Goal: Contribute content: Contribute content

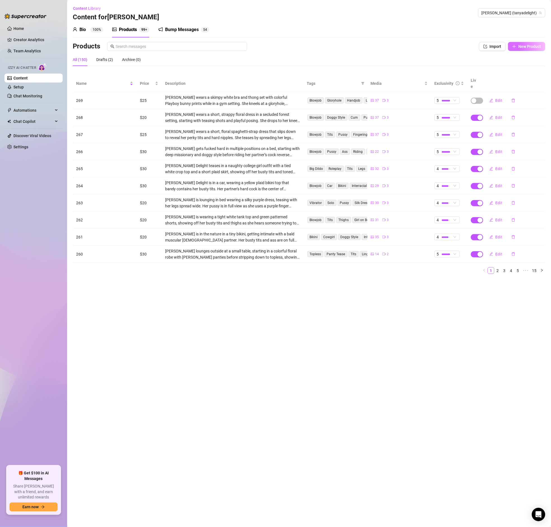
click at [528, 46] on span "New Product" at bounding box center [529, 46] width 23 height 4
type textarea "Type your message here..."
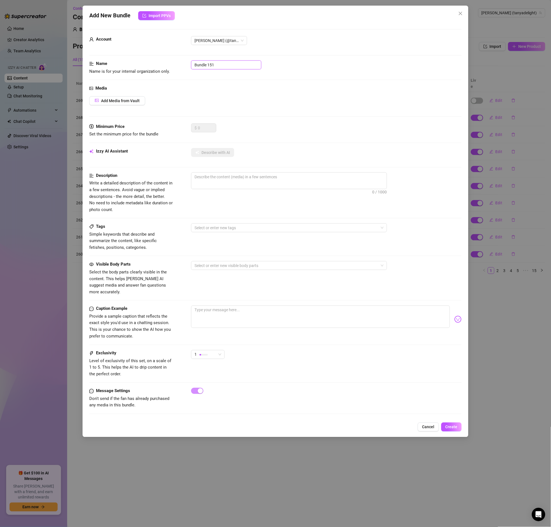
click at [220, 61] on input "Bundle 151" at bounding box center [226, 64] width 70 height 9
click at [220, 62] on input "Bundle 151" at bounding box center [226, 64] width 70 height 9
type input "270"
drag, startPoint x: 291, startPoint y: 108, endPoint x: 172, endPoint y: 111, distance: 118.9
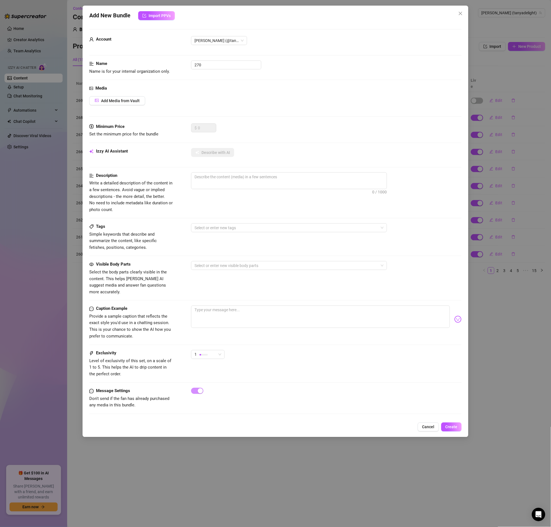
click at [291, 108] on div "Media Add Media from Vault" at bounding box center [275, 104] width 372 height 38
click at [101, 101] on button "Add Media from Vault" at bounding box center [117, 100] width 56 height 9
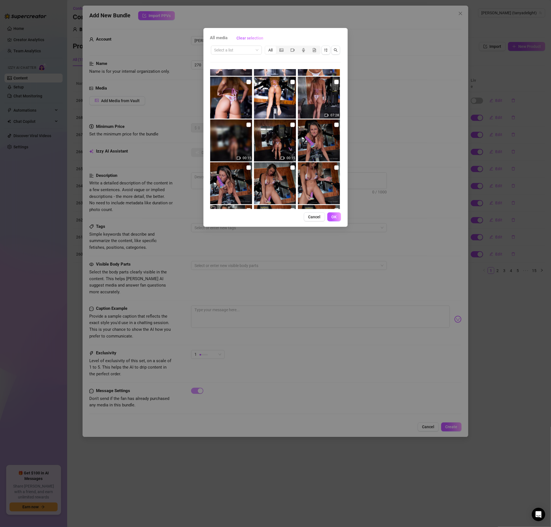
scroll to position [117, 0]
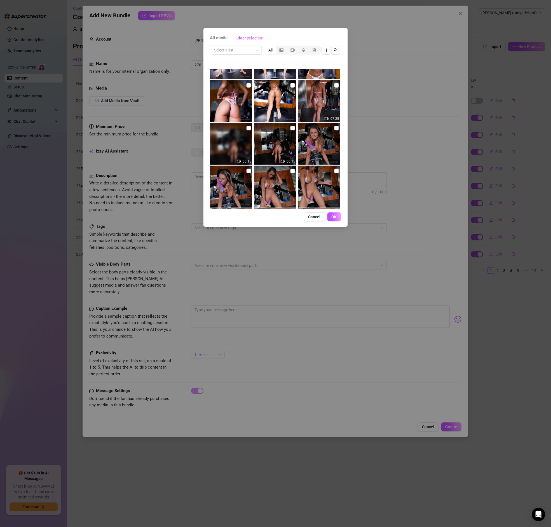
click at [251, 129] on img at bounding box center [231, 144] width 42 height 42
click at [294, 128] on input "checkbox" at bounding box center [292, 128] width 4 height 4
checkbox input "true"
click at [340, 84] on img at bounding box center [319, 101] width 42 height 42
click at [335, 86] on input "checkbox" at bounding box center [336, 85] width 4 height 4
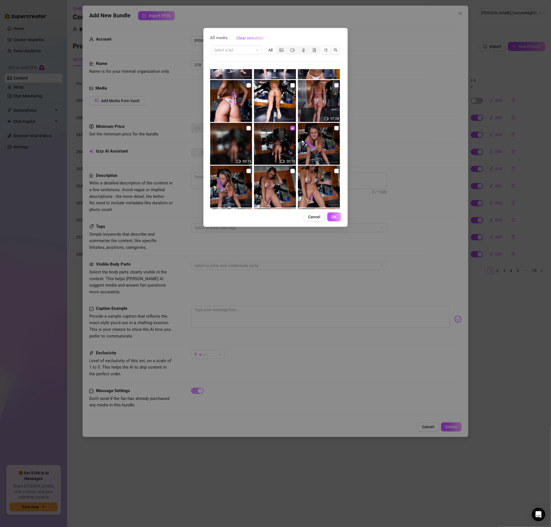
checkbox input "true"
click at [338, 131] on img at bounding box center [319, 144] width 42 height 42
click at [337, 129] on input "checkbox" at bounding box center [336, 128] width 4 height 4
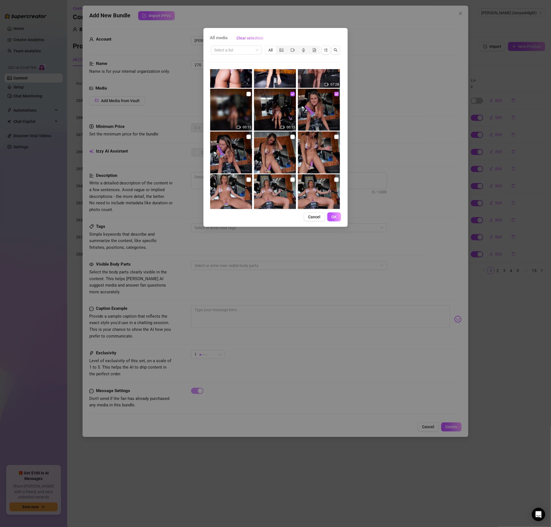
click at [337, 94] on input "checkbox" at bounding box center [336, 94] width 4 height 4
checkbox input "false"
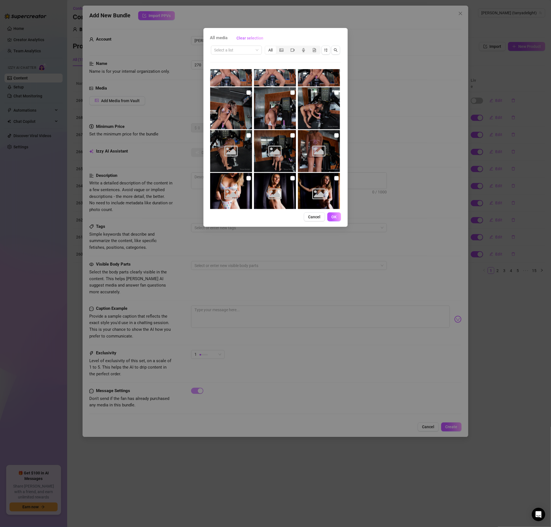
scroll to position [625, 0]
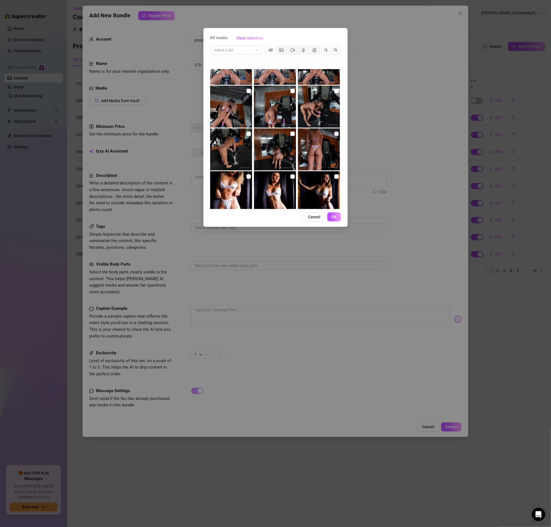
click at [338, 133] on input "checkbox" at bounding box center [336, 133] width 4 height 4
checkbox input "true"
click at [293, 132] on input "checkbox" at bounding box center [292, 133] width 4 height 4
checkbox input "true"
click at [249, 133] on input "checkbox" at bounding box center [248, 133] width 4 height 4
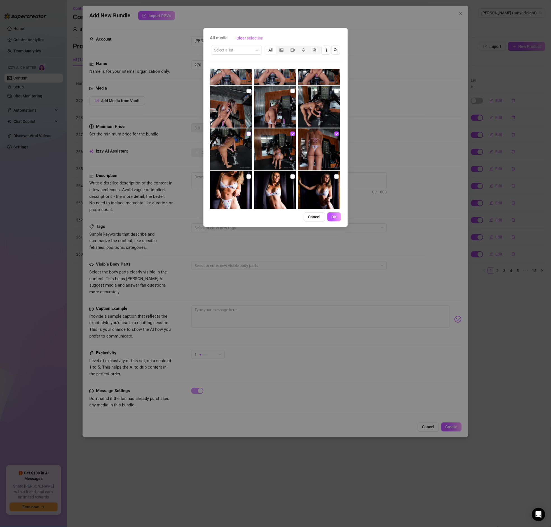
checkbox input "true"
click at [336, 91] on input "checkbox" at bounding box center [336, 91] width 4 height 4
checkbox input "true"
click at [292, 92] on input "checkbox" at bounding box center [292, 91] width 4 height 4
checkbox input "true"
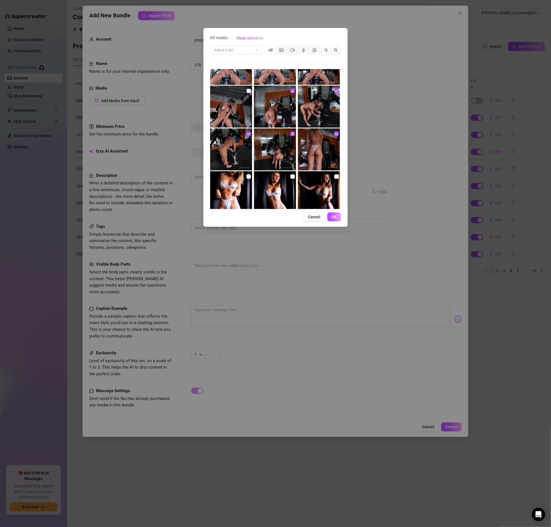
click at [250, 90] on input "checkbox" at bounding box center [248, 91] width 4 height 4
checkbox input "true"
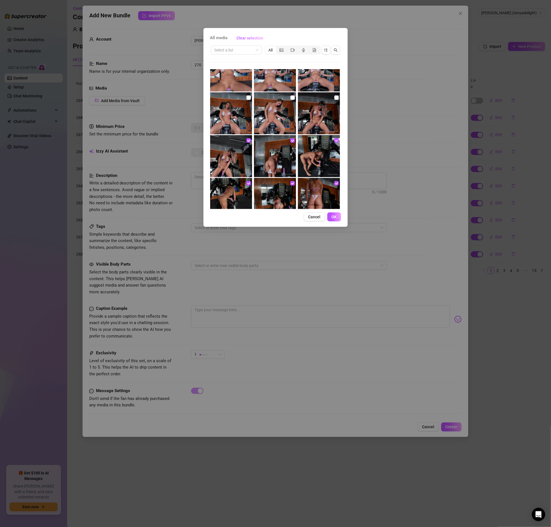
scroll to position [532, 0]
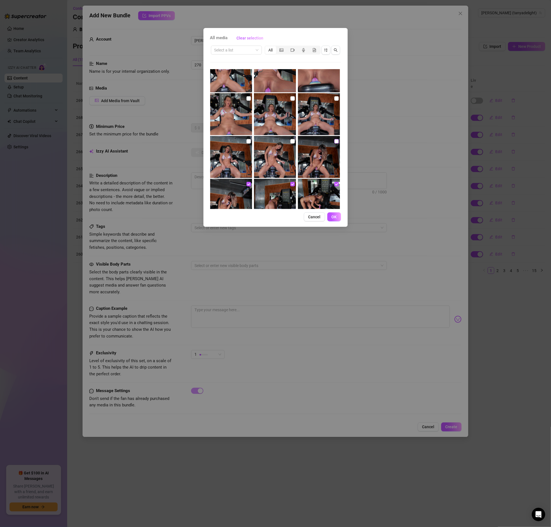
click at [335, 143] on input "checkbox" at bounding box center [336, 141] width 4 height 4
checkbox input "true"
click at [295, 142] on input "checkbox" at bounding box center [292, 141] width 4 height 4
checkbox input "true"
click at [252, 141] on div at bounding box center [231, 157] width 43 height 42
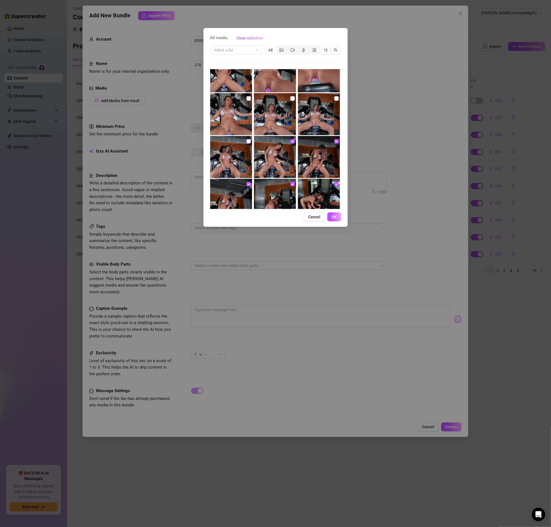
click at [250, 140] on input "checkbox" at bounding box center [248, 141] width 4 height 4
checkbox input "true"
click at [334, 99] on input "checkbox" at bounding box center [336, 98] width 4 height 4
checkbox input "true"
click at [292, 101] on label at bounding box center [292, 98] width 4 height 6
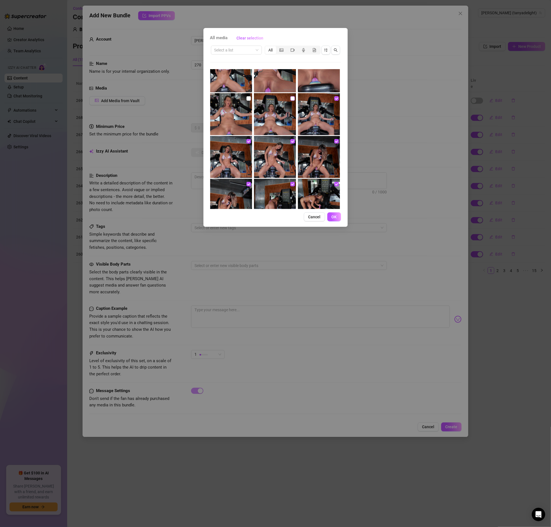
click at [292, 101] on input "checkbox" at bounding box center [292, 98] width 4 height 4
checkbox input "true"
click at [252, 97] on div at bounding box center [231, 114] width 43 height 42
click at [249, 98] on input "checkbox" at bounding box center [248, 98] width 4 height 4
checkbox input "true"
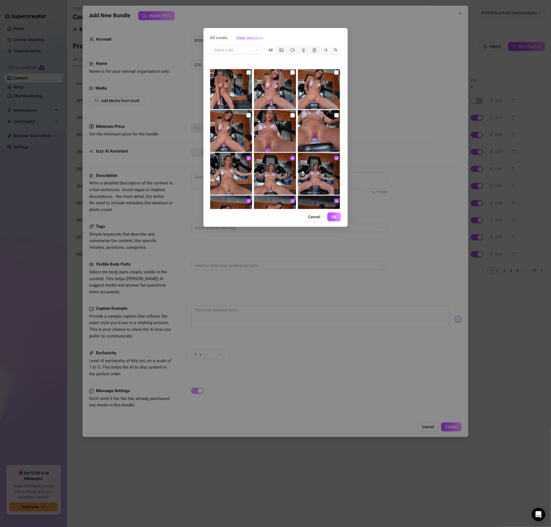
scroll to position [462, 0]
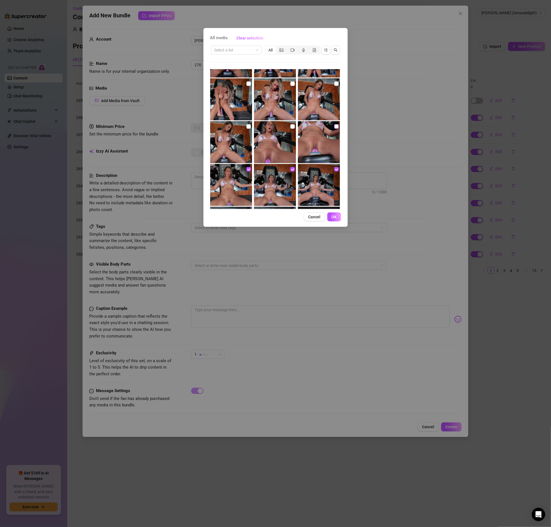
click at [335, 128] on input "checkbox" at bounding box center [336, 126] width 4 height 4
checkbox input "true"
click at [295, 125] on input "checkbox" at bounding box center [292, 126] width 4 height 4
checkbox input "true"
click at [249, 127] on input "checkbox" at bounding box center [248, 126] width 4 height 4
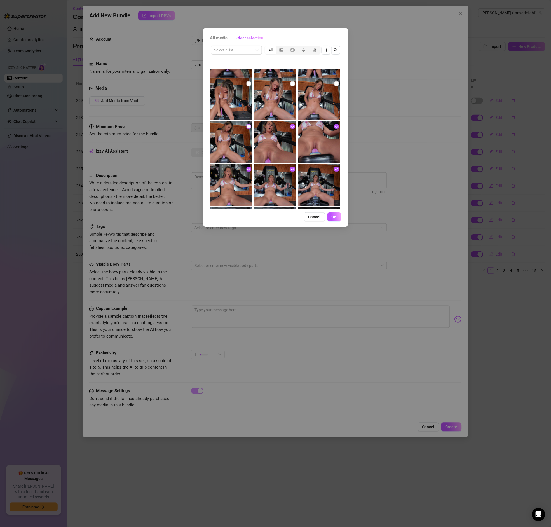
checkbox input "true"
click at [338, 85] on input "checkbox" at bounding box center [336, 83] width 4 height 4
checkbox input "true"
click at [296, 84] on div at bounding box center [275, 99] width 43 height 42
click at [292, 84] on input "checkbox" at bounding box center [292, 83] width 4 height 4
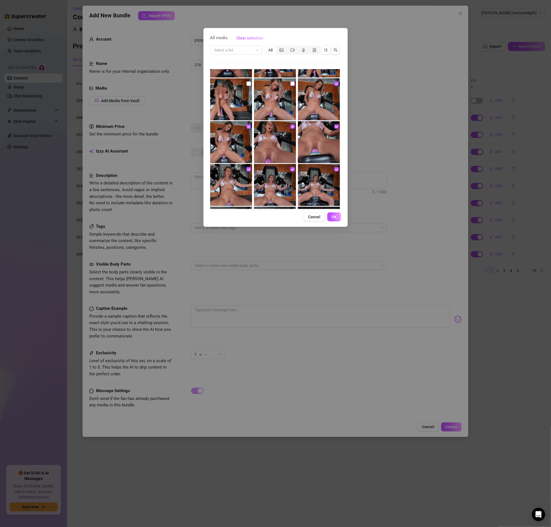
checkbox input "true"
click at [251, 84] on img at bounding box center [231, 99] width 42 height 42
click at [249, 84] on input "checkbox" at bounding box center [248, 83] width 4 height 4
checkbox input "true"
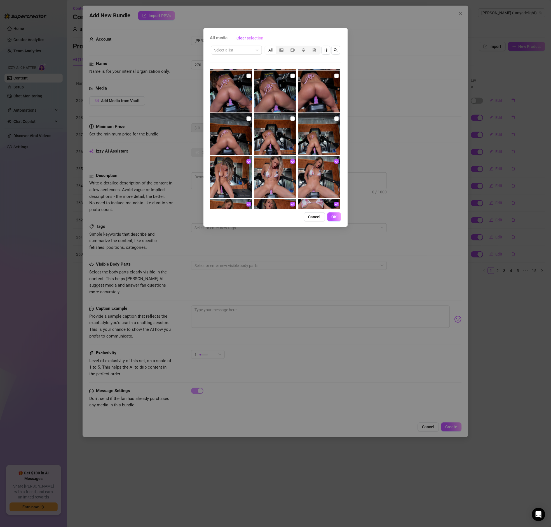
scroll to position [383, 0]
click at [335, 118] on div "07:28 00:15 00:15 10:21 00:09 00:15" at bounding box center [275, 139] width 131 height 140
click at [336, 120] on input "checkbox" at bounding box center [336, 119] width 4 height 4
checkbox input "true"
click at [293, 118] on input "checkbox" at bounding box center [292, 119] width 4 height 4
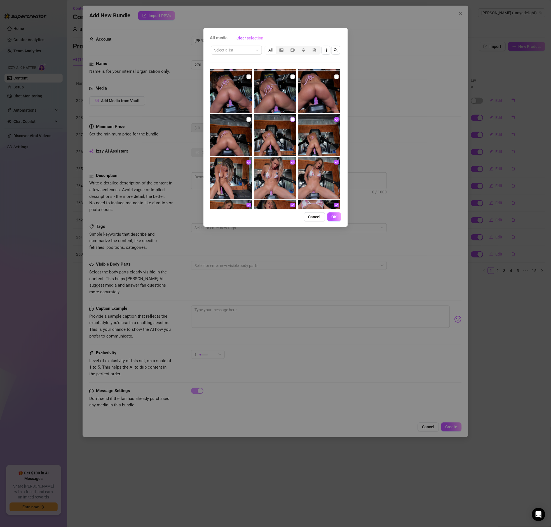
checkbox input "true"
click at [247, 120] on input "checkbox" at bounding box center [248, 119] width 4 height 4
checkbox input "true"
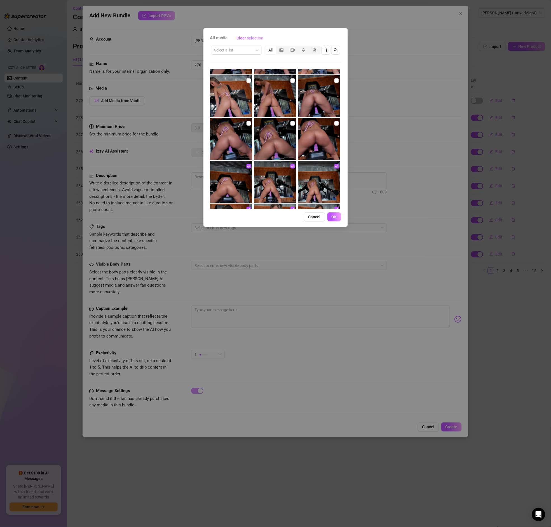
scroll to position [322, 0]
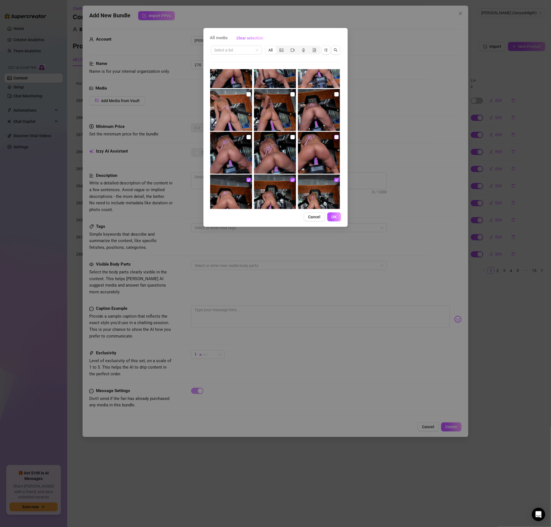
click at [336, 138] on input "checkbox" at bounding box center [336, 137] width 4 height 4
checkbox input "true"
click at [293, 138] on input "checkbox" at bounding box center [292, 137] width 4 height 4
checkbox input "true"
click at [250, 138] on input "checkbox" at bounding box center [248, 137] width 4 height 4
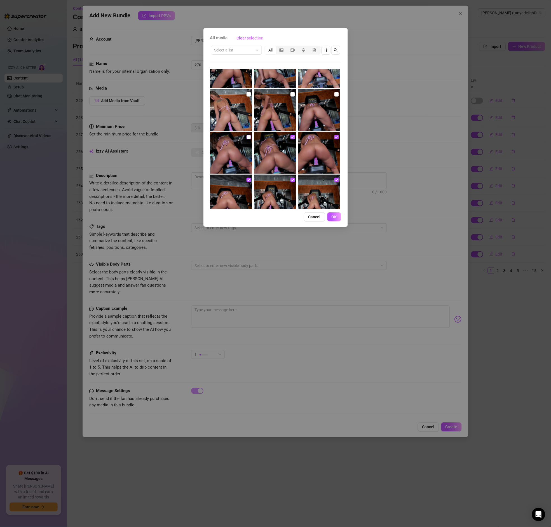
checkbox input "true"
click at [335, 94] on input "checkbox" at bounding box center [336, 94] width 4 height 4
checkbox input "true"
click at [291, 93] on input "checkbox" at bounding box center [292, 94] width 4 height 4
checkbox input "true"
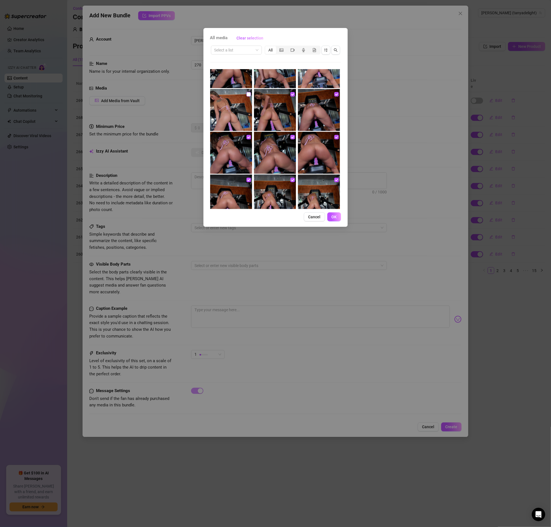
click at [249, 95] on input "checkbox" at bounding box center [248, 94] width 4 height 4
checkbox input "true"
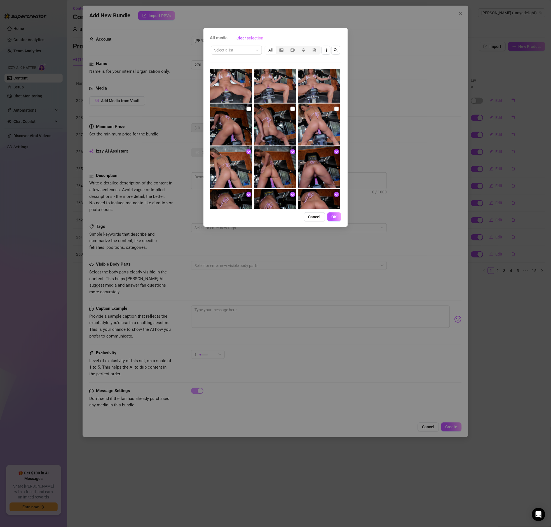
scroll to position [256, 0]
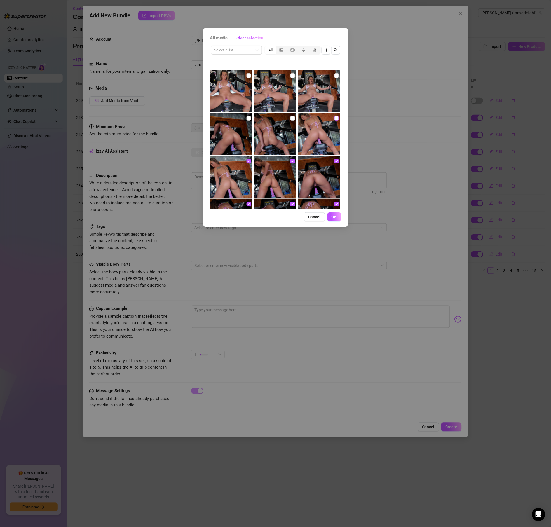
click at [336, 118] on input "checkbox" at bounding box center [336, 118] width 4 height 4
checkbox input "true"
click at [291, 119] on input "checkbox" at bounding box center [292, 118] width 4 height 4
checkbox input "true"
click at [250, 119] on input "checkbox" at bounding box center [248, 118] width 4 height 4
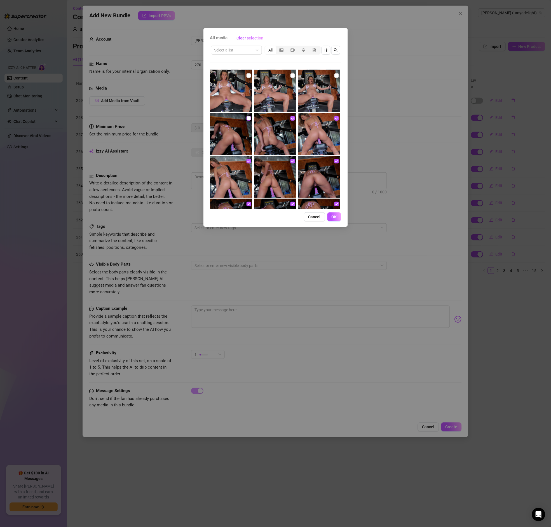
checkbox input "true"
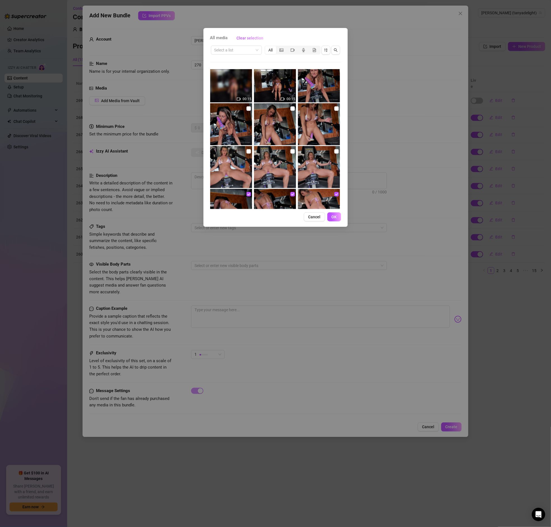
scroll to position [178, 0]
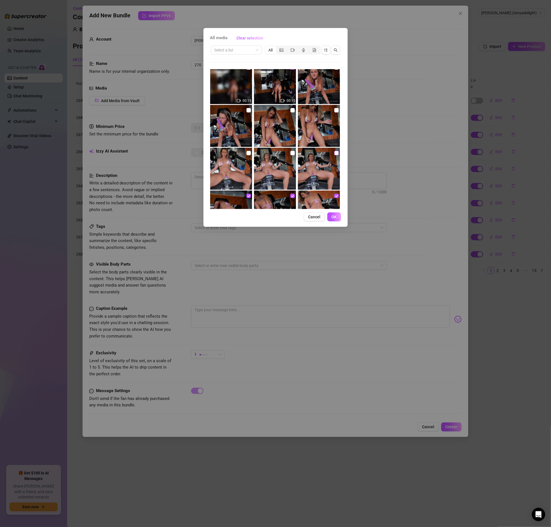
click at [337, 153] on input "checkbox" at bounding box center [336, 153] width 4 height 4
checkbox input "true"
click at [295, 152] on input "checkbox" at bounding box center [292, 153] width 4 height 4
checkbox input "true"
click at [249, 155] on input "checkbox" at bounding box center [248, 153] width 4 height 4
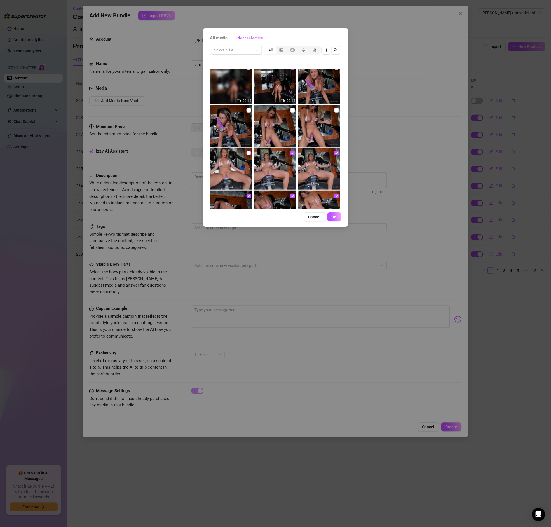
checkbox input "true"
click at [335, 111] on input "checkbox" at bounding box center [336, 110] width 4 height 4
checkbox input "true"
click at [293, 111] on input "checkbox" at bounding box center [292, 110] width 4 height 4
checkbox input "true"
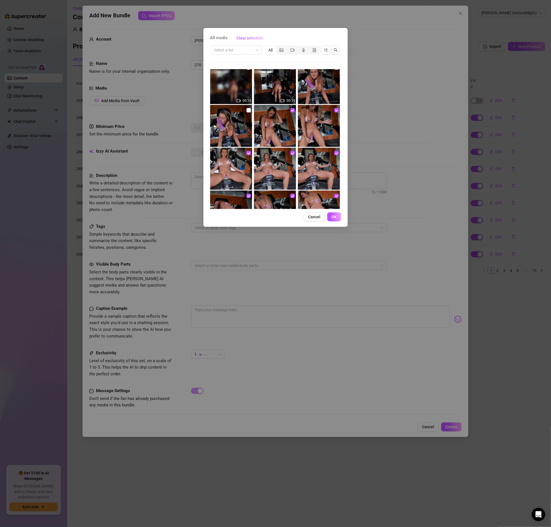
click at [250, 113] on img at bounding box center [231, 126] width 42 height 42
click at [249, 112] on label at bounding box center [248, 110] width 4 height 6
click at [249, 112] on input "checkbox" at bounding box center [248, 110] width 4 height 4
checkbox input "true"
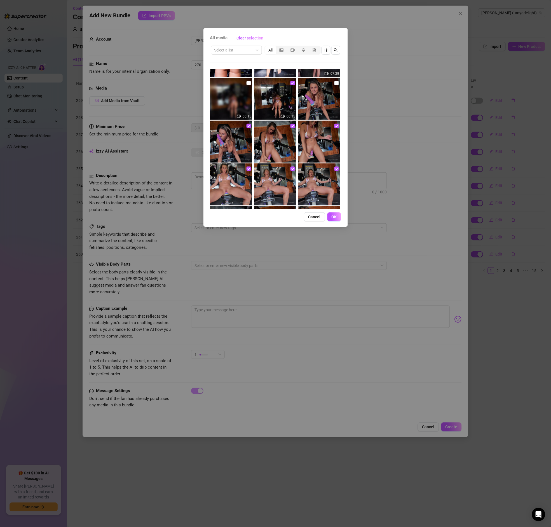
scroll to position [152, 0]
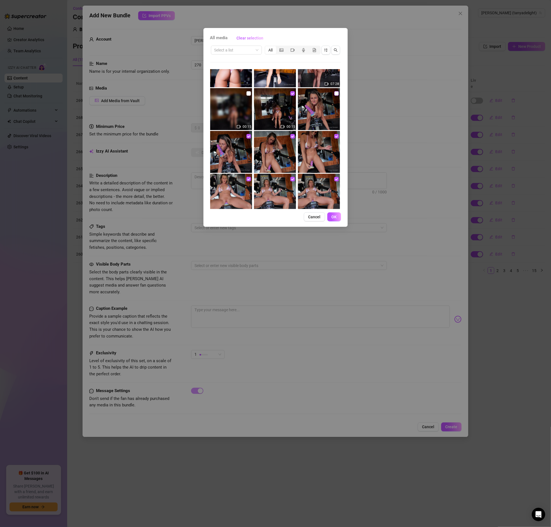
click at [334, 92] on input "checkbox" at bounding box center [336, 93] width 4 height 4
checkbox input "true"
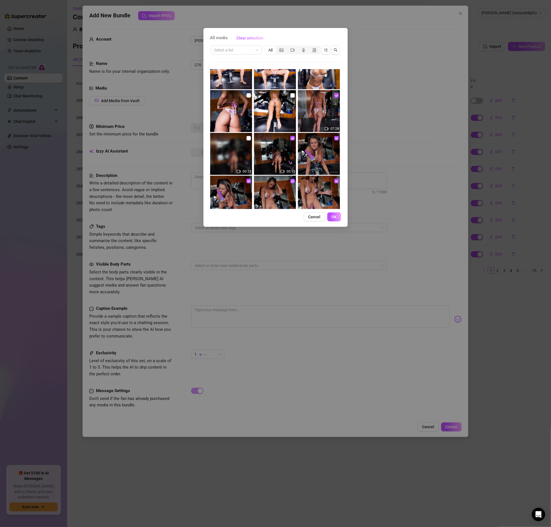
scroll to position [105, 0]
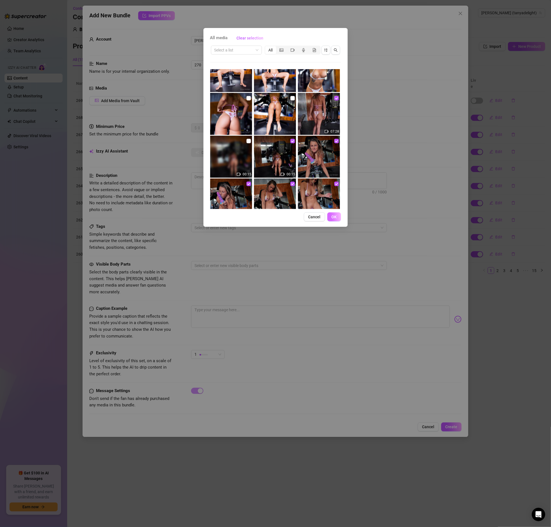
click at [338, 216] on button "OK" at bounding box center [334, 216] width 14 height 9
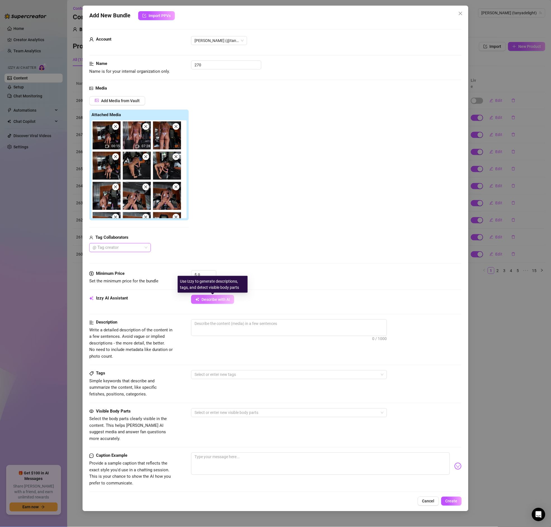
click at [205, 300] on span "Describe with AI" at bounding box center [215, 299] width 29 height 4
type textarea "[PERSON_NAME]"
type textarea "[PERSON_NAME] wears"
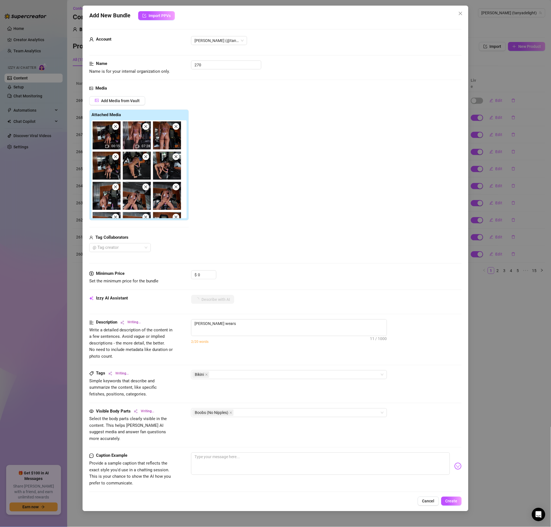
type textarea "[PERSON_NAME] wears a"
type textarea "[PERSON_NAME] wears a tiny"
type textarea "[PERSON_NAME] wears a tiny pink"
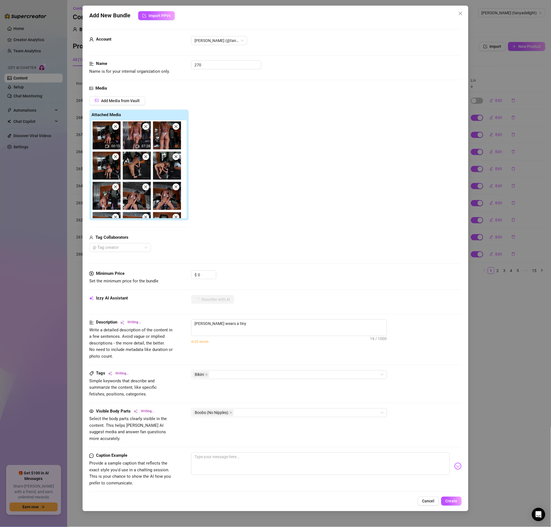
type textarea "[PERSON_NAME] wears a tiny pink"
type textarea "[PERSON_NAME] wears a tiny pink bikini"
type textarea "[PERSON_NAME] wears a tiny pink bikini in"
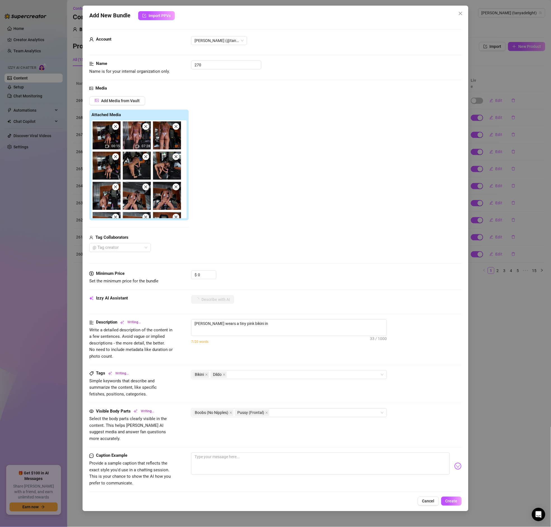
type textarea "[PERSON_NAME] wears a tiny pink bikini in a"
type textarea "[PERSON_NAME] wears a tiny pink bikini in a gym"
type textarea "[PERSON_NAME] wears a tiny pink bikini in a gym setting,"
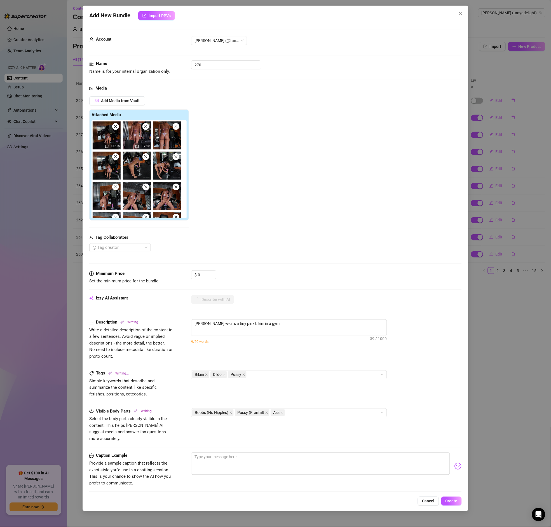
type textarea "[PERSON_NAME] wears a tiny pink bikini in a gym setting,"
type textarea "[PERSON_NAME] wears a tiny pink bikini in a gym setting, showing"
type textarea "[PERSON_NAME] wears a tiny pink bikini in a gym setting, showing off"
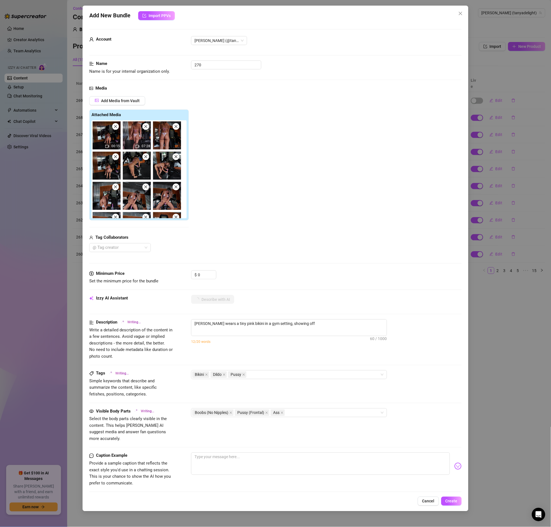
type textarea "[PERSON_NAME] wears a tiny pink bikini in a gym setting, showing off her"
type textarea "[PERSON_NAME] wears a tiny pink bikini in a gym setting, showing off her round"
type textarea "[PERSON_NAME] wears a tiny pink bikini in a gym setting, showing off her round …"
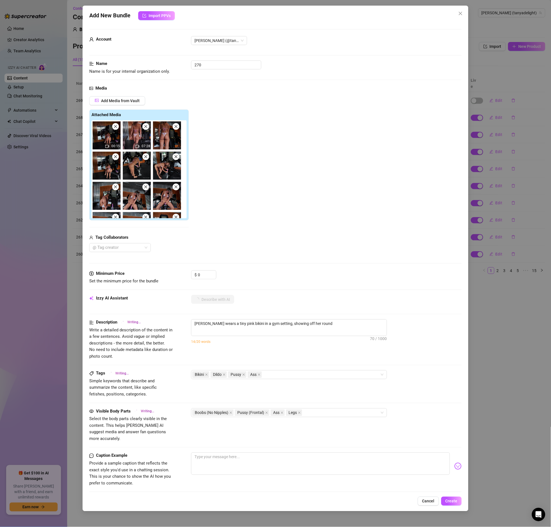
type textarea "[PERSON_NAME] wears a tiny pink bikini in a gym setting, showing off her round …"
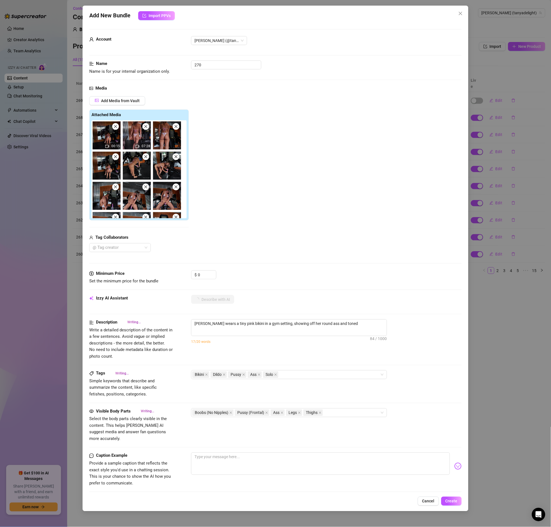
type textarea "[PERSON_NAME] wears a tiny pink bikini in a gym setting, showing off her round …"
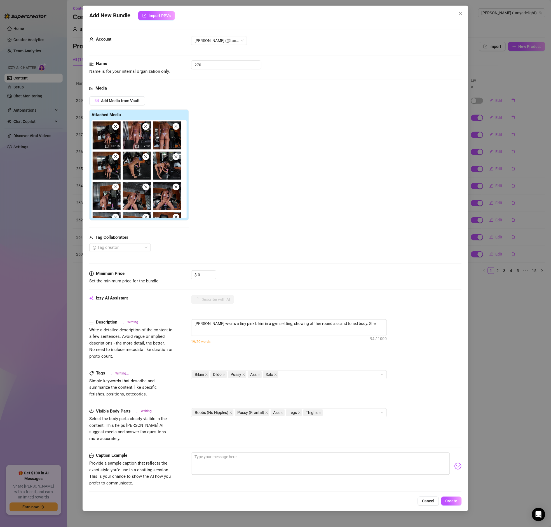
type textarea "[PERSON_NAME] wears a tiny pink bikini in a gym setting, showing off her round …"
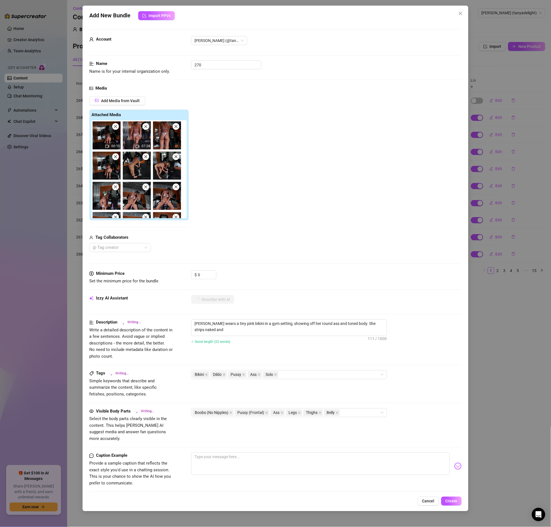
type textarea "[PERSON_NAME] wears a tiny pink bikini in a gym setting, showing off her round …"
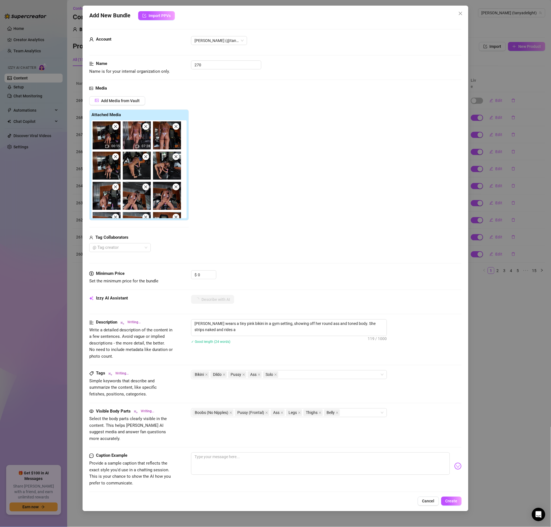
type textarea "[PERSON_NAME] wears a tiny pink bikini in a gym setting, showing off her round …"
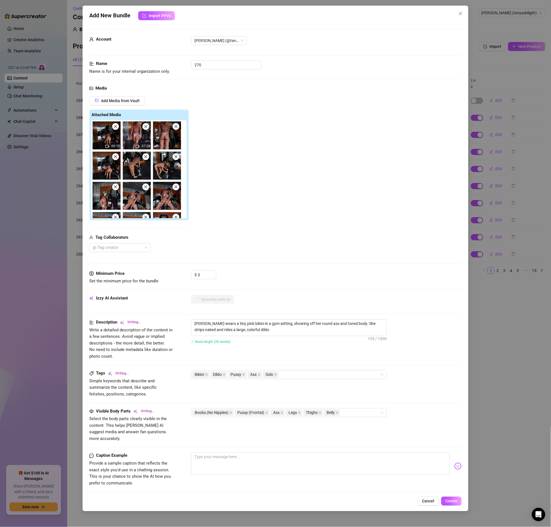
type textarea "[PERSON_NAME] wears a tiny pink bikini in a gym setting, showing off her round …"
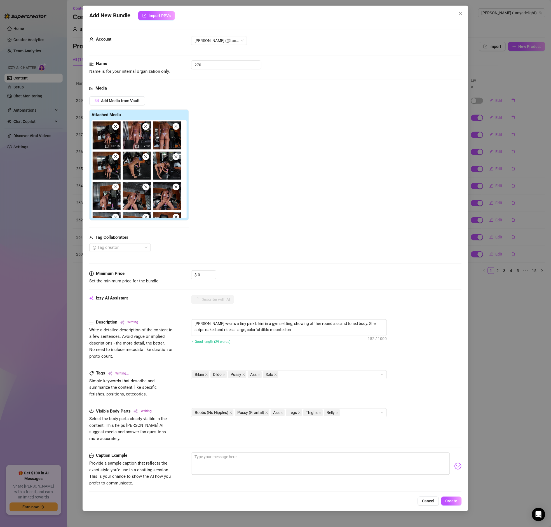
type textarea "[PERSON_NAME] wears a tiny pink bikini in a gym setting, showing off her round …"
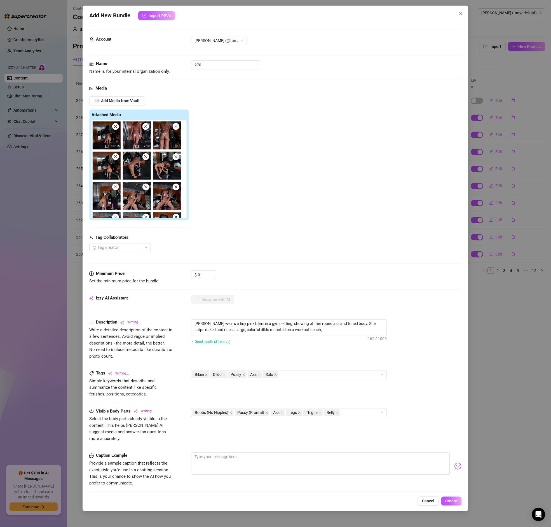
type textarea "[PERSON_NAME] wears a tiny pink bikini in a gym setting, showing off her round …"
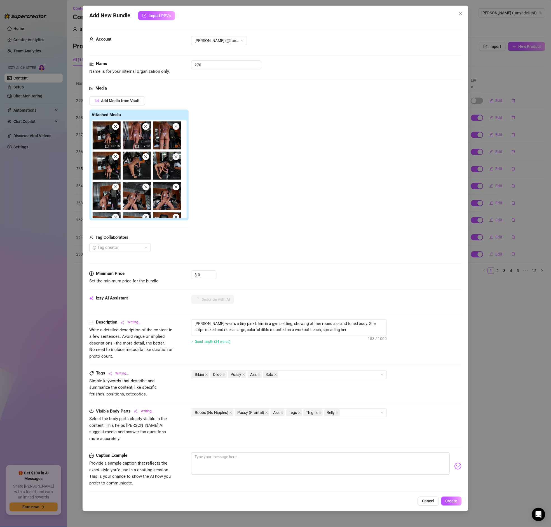
type textarea "[PERSON_NAME] wears a tiny pink bikini in a gym setting, showing off her round …"
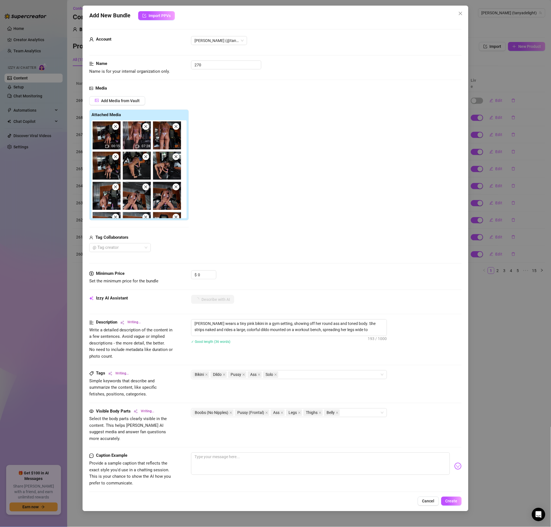
type textarea "[PERSON_NAME] wears a tiny pink bikini in a gym setting, showing off her round …"
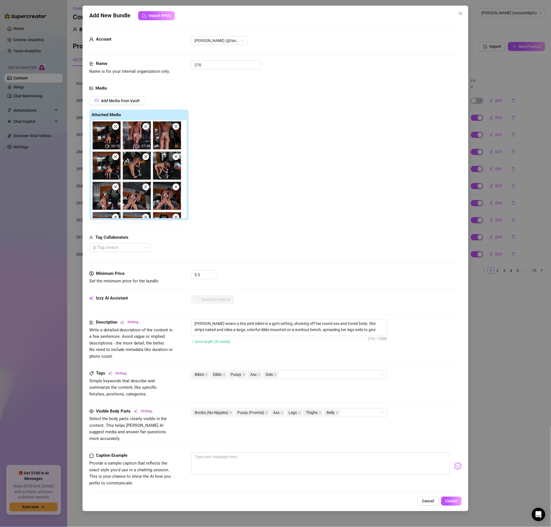
type textarea "[PERSON_NAME] wears a tiny pink bikini in a gym setting, showing off her round …"
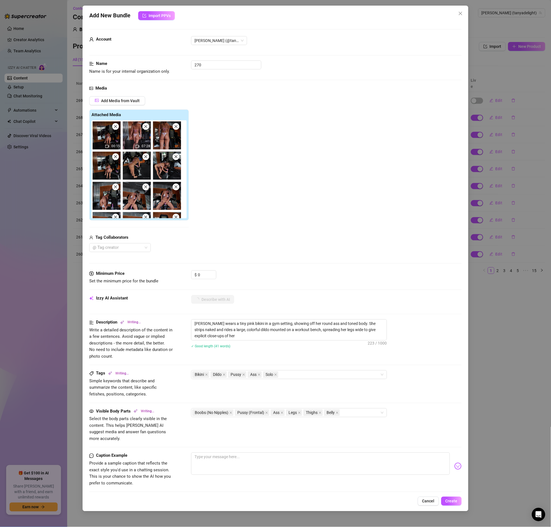
type textarea "[PERSON_NAME] wears a tiny pink bikini in a gym setting, showing off her round …"
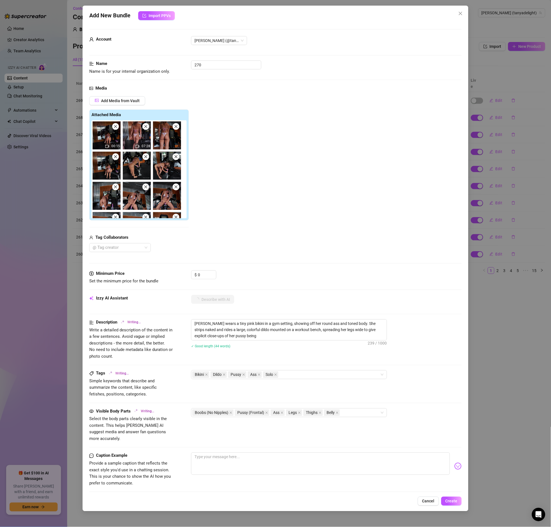
type textarea "[PERSON_NAME] wears a tiny pink bikini in a gym setting, showing off her round …"
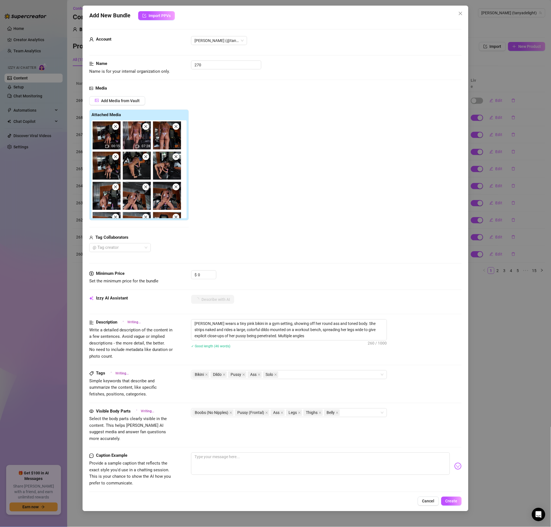
type textarea "[PERSON_NAME] wears a tiny pink bikini in a gym setting, showing off her round …"
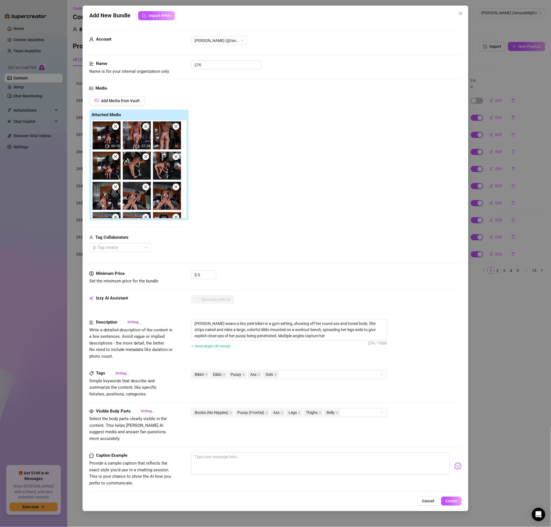
type textarea "[PERSON_NAME] wears a tiny pink bikini in a gym setting, showing off her round …"
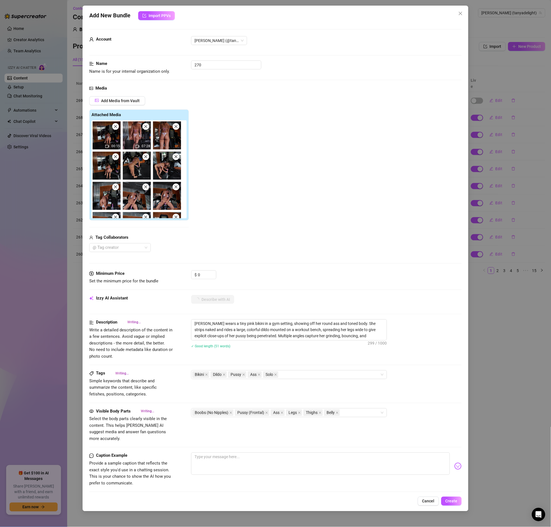
type textarea "[PERSON_NAME] wears a tiny pink bikini in a gym setting, showing off her round …"
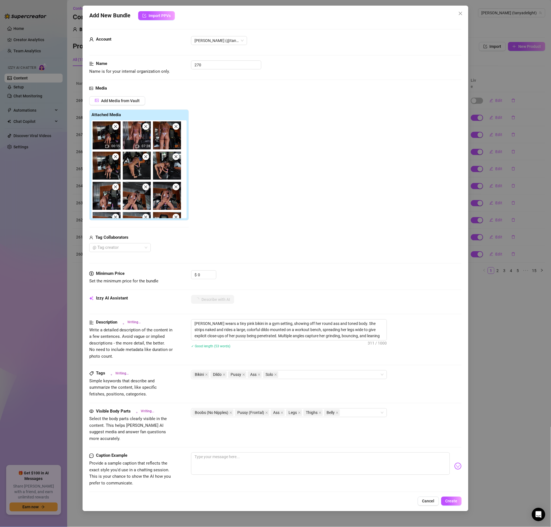
type textarea "[PERSON_NAME] wears a tiny pink bikini in a gym setting, showing off her round …"
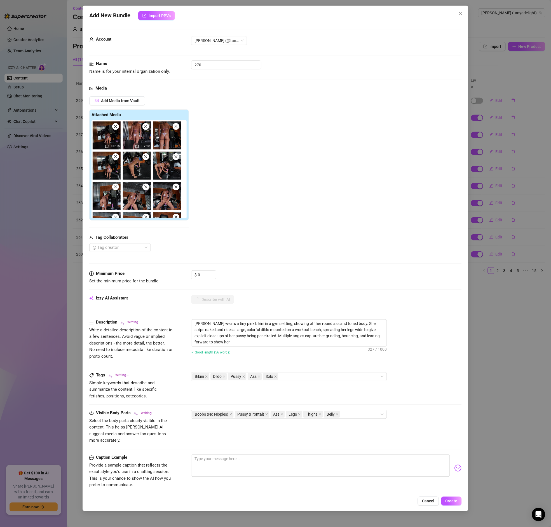
type textarea "[PERSON_NAME] wears a tiny pink bikini in a gym setting, showing off her round …"
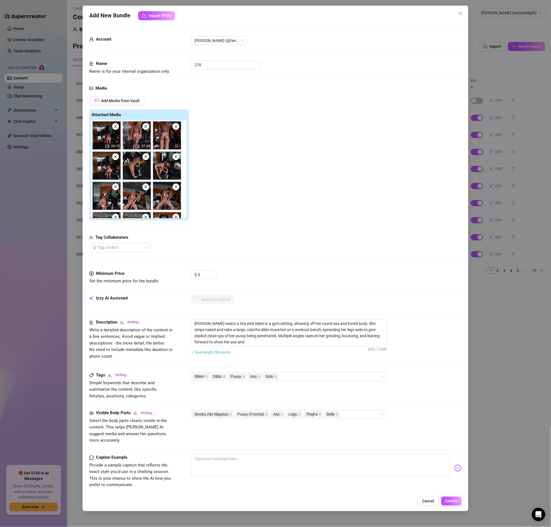
type textarea "[PERSON_NAME] wears a tiny pink bikini in a gym setting, showing off her round …"
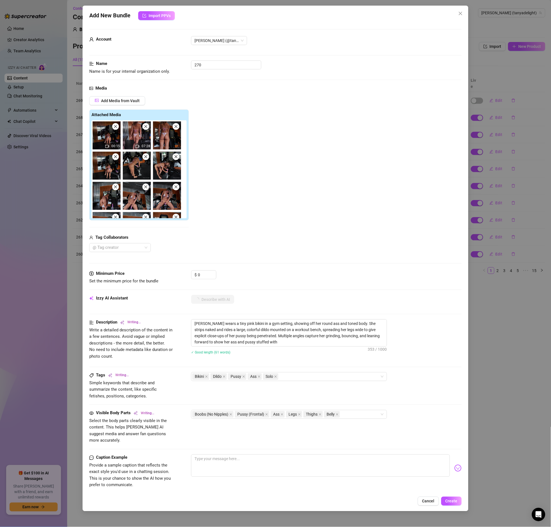
type textarea "[PERSON_NAME] wears a tiny pink bikini in a gym setting, showing off her round …"
click at [276, 332] on textarea "[PERSON_NAME] wears a tiny pink bikini in a gym setting, showing off her round …" at bounding box center [288, 332] width 195 height 27
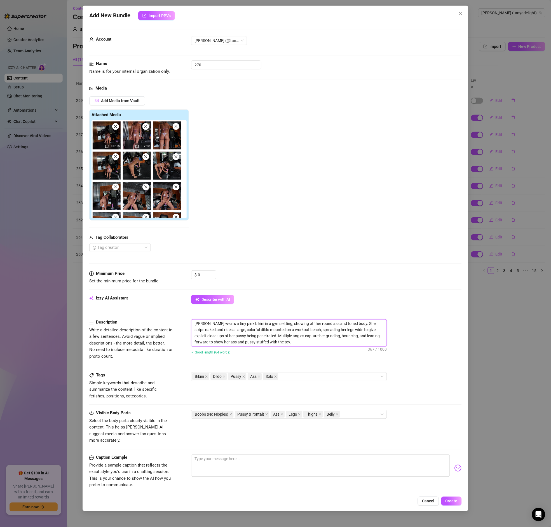
click at [195, 324] on textarea "[PERSON_NAME] wears a tiny pink bikini in a gym setting, showing off her round …" at bounding box center [288, 332] width 195 height 27
click at [275, 324] on textarea "[PERSON_NAME] wears a tiny pink bikini in a gym setting, showing off her round …" at bounding box center [288, 332] width 195 height 27
click at [303, 330] on textarea "[PERSON_NAME] wears a tiny pink bikini in a gym setting, showing off her round …" at bounding box center [288, 332] width 195 height 27
click at [287, 336] on textarea "[PERSON_NAME] wears a tiny pink bikini in a gym setting, showing off her round …" at bounding box center [288, 332] width 195 height 27
click at [320, 340] on textarea "[PERSON_NAME] wears a tiny pink bikini in a gym setting, showing off her round …" at bounding box center [288, 332] width 195 height 27
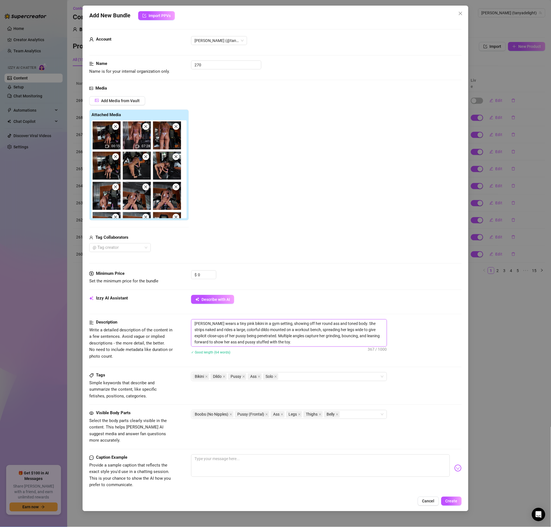
click at [295, 329] on textarea "[PERSON_NAME] wears a tiny pink bikini in a gym setting, showing off her round …" at bounding box center [288, 332] width 195 height 27
click at [251, 333] on textarea "[PERSON_NAME] wears a tiny pink bikini in a gym setting, showing off her round …" at bounding box center [288, 332] width 195 height 27
click at [232, 328] on textarea "[PERSON_NAME] wears a tiny pink bikini in a gym setting, showing off her round …" at bounding box center [288, 332] width 195 height 27
click at [272, 326] on textarea "[PERSON_NAME] wears a tiny pink bikini in a gym setting, showing off her round …" at bounding box center [288, 332] width 195 height 27
click at [342, 328] on textarea "[PERSON_NAME] wears a tiny pink bikini in a gym setting, showing off her round …" at bounding box center [288, 332] width 195 height 27
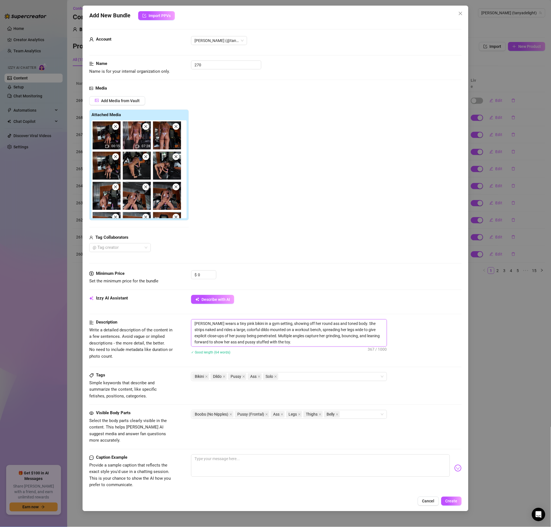
click at [348, 327] on textarea "[PERSON_NAME] wears a tiny pink bikini in a gym setting, showing off her round …" at bounding box center [288, 332] width 195 height 27
click at [276, 328] on textarea "[PERSON_NAME] wears a tiny pink bikini in a gym setting, showing off her round …" at bounding box center [288, 332] width 195 height 27
click at [241, 334] on textarea "[PERSON_NAME] wears a tiny pink bikini in a gym setting, showing off her round …" at bounding box center [288, 332] width 195 height 27
drag, startPoint x: 279, startPoint y: 342, endPoint x: 153, endPoint y: 311, distance: 129.3
click at [153, 311] on form "Account [PERSON_NAME] (@tanyadelight) Name Name is for your internal organizati…" at bounding box center [275, 298] width 372 height 539
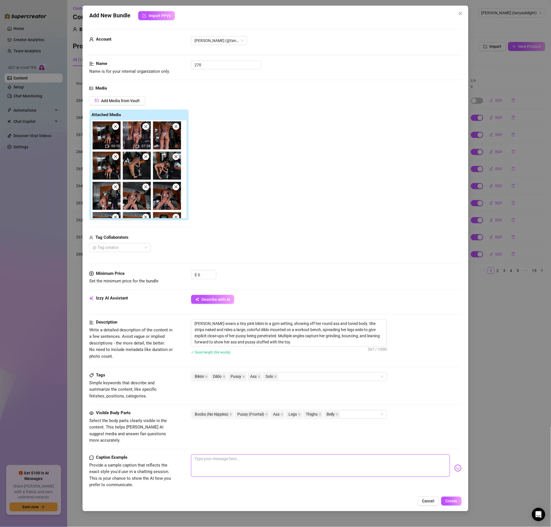
click at [224, 454] on textarea at bounding box center [320, 465] width 258 height 22
paste textarea "💖 In the gym again, but this time I couldn’t resist slipping into my tiniest pi…"
type textarea "💖 In the gym again, but this time I couldn’t resist slipping into my tiniest pi…"
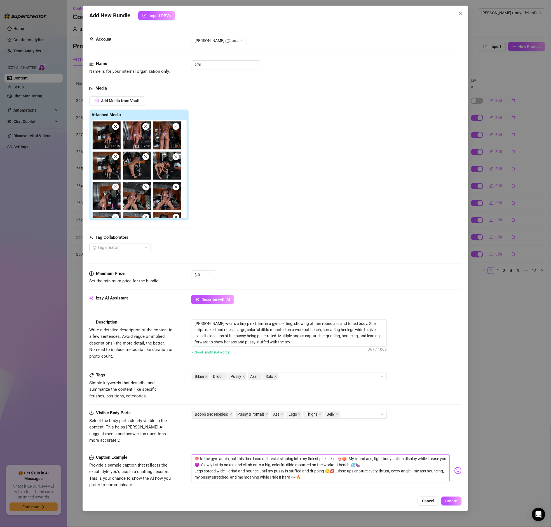
click at [211, 460] on textarea "💖 In the gym again, but this time I couldn’t resist slipping into my tiniest pi…" at bounding box center [320, 468] width 258 height 28
drag, startPoint x: 211, startPoint y: 455, endPoint x: 217, endPoint y: 453, distance: 6.3
click at [201, 454] on textarea "💖 In the gym again, but this time I couldn’t resist slipping into my tiniest pi…" at bounding box center [320, 468] width 258 height 28
type textarea "💖 Igym again, but this time I couldn’t resist slipping into my tiniest pink bik…"
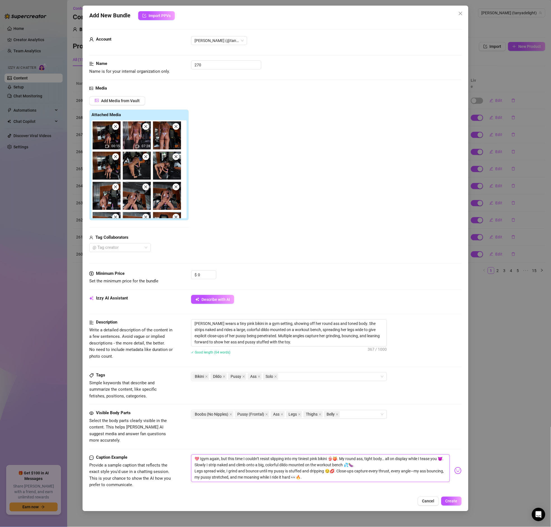
type textarea "💖 gym again, but this time I couldn’t resist slipping into my tiniest pink biki…"
type textarea "💖 ym again, but this time I couldn’t resist slipping into my tiniest pink bikin…"
type textarea "💖 Gym again, but this time I couldn’t resist slipping into my tiniest pink biki…"
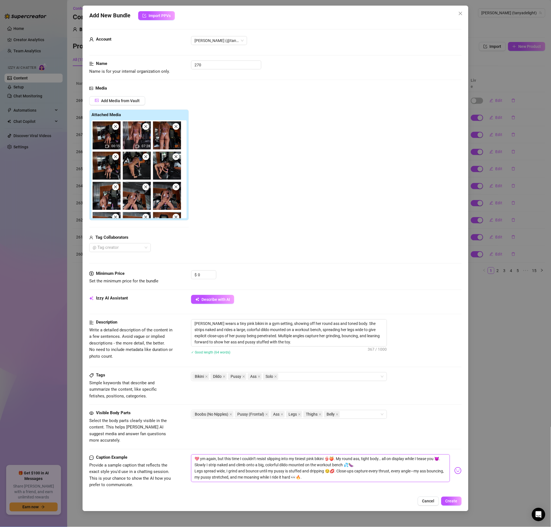
type textarea "💖 Gym again, but this time I couldn’t resist slipping into my tiniest pink biki…"
type textarea "💖 Gym Pagain, but this time I couldn’t resist slipping into my tiniest pink bik…"
type textarea "💖 Gym PUagain, but this time I couldn’t resist slipping into my tiniest pink bi…"
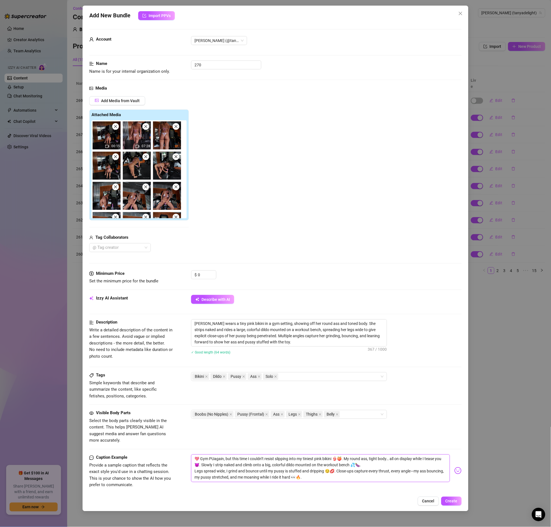
type textarea "💖 Gym PUSagain, but this time I couldn’t resist slipping into my tiniest pink b…"
type textarea "💖 Gym PUSSagain, but this time I couldn’t resist slipping into my tiniest pink …"
type textarea "💖 Gym PUSSYagain, but this time I couldn’t resist slipping into my tiniest pink…"
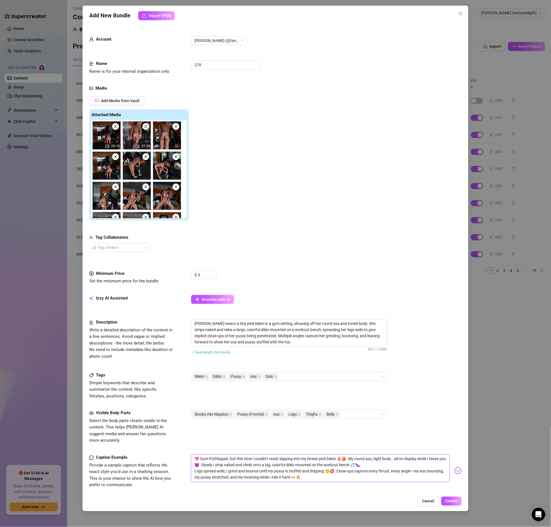
type textarea "💖 Gym PUSSYagain, but this time I couldn’t resist slipping into my tiniest pink…"
type textarea "💖 Gym PUSSY again, but this time I couldn’t resist slipping into my tiniest pin…"
type textarea "💖 Gym PUSSYagain, but this time I couldn’t resist slipping into my tiniest pink…"
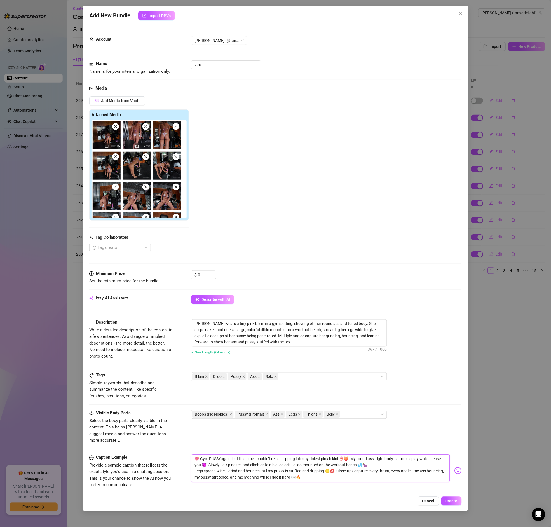
type textarea "💖 Gym PUSSagain, but this time I couldn’t resist slipping into my tiniest pink …"
type textarea "💖 Gym PUSagain, but this time I couldn’t resist slipping into my tiniest pink b…"
type textarea "💖 Gym PUagain, but this time I couldn’t resist slipping into my tiniest pink bi…"
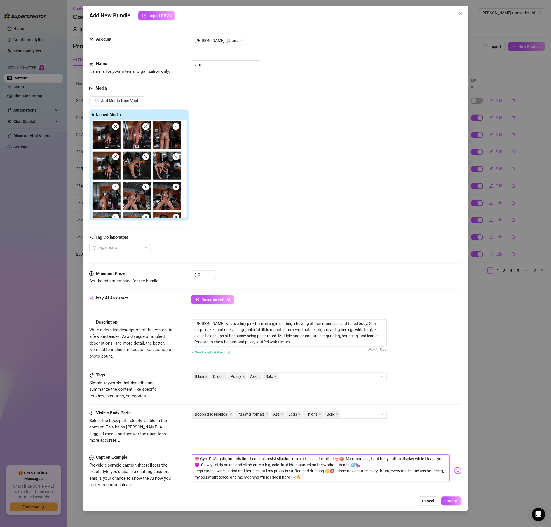
type textarea "💖 Gym PUagain, but this time I couldn’t resist slipping into my tiniest pink bi…"
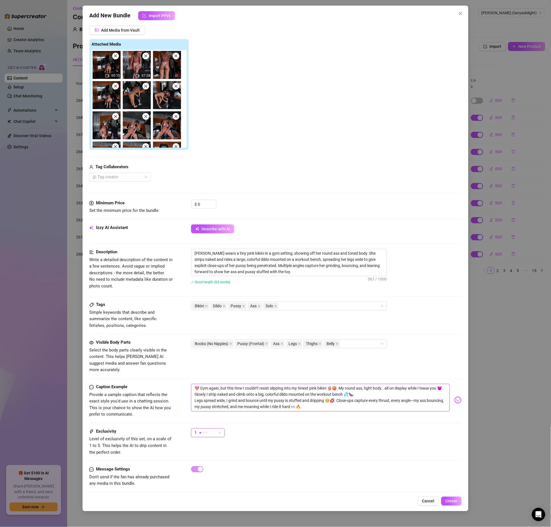
click at [211, 384] on textarea "💖 Gym again, but this time I couldn’t resist slipping into my tiniest pink biki…" at bounding box center [320, 398] width 258 height 28
click at [209, 385] on textarea "💖 Gym again, but this time I couldn’t resist slipping into my tiniest pink biki…" at bounding box center [320, 398] width 258 height 28
drag, startPoint x: 238, startPoint y: 383, endPoint x: 263, endPoint y: 382, distance: 24.6
click at [263, 384] on textarea "💖 Gym pussy stuffing... again, but this time I couldn’t resist slipping into my…" at bounding box center [320, 398] width 258 height 28
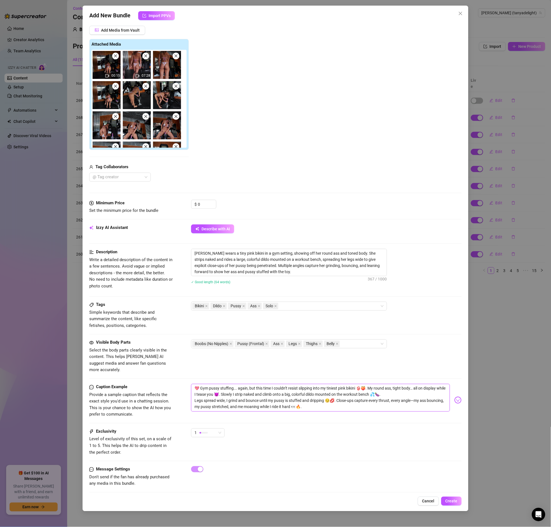
click at [264, 385] on textarea "💖 Gym pussy stuffing... again, but this time I couldn’t resist slipping into my…" at bounding box center [320, 398] width 258 height 28
drag, startPoint x: 271, startPoint y: 383, endPoint x: 237, endPoint y: 385, distance: 33.6
click at [237, 385] on textarea "💖 Gym pussy stuffing... again, but this time I couldn’t resist slipping into my…" at bounding box center [320, 398] width 258 height 28
click at [286, 392] on textarea "💖 Gym pussy stuffing.. I couldn’t resist slipping into my tiniest pink bikini 👙…" at bounding box center [320, 398] width 258 height 28
click at [310, 392] on textarea "💖 Gym pussy stuffing.. I couldn’t resist slipping into my tiniest pink bikini 👙…" at bounding box center [320, 398] width 258 height 28
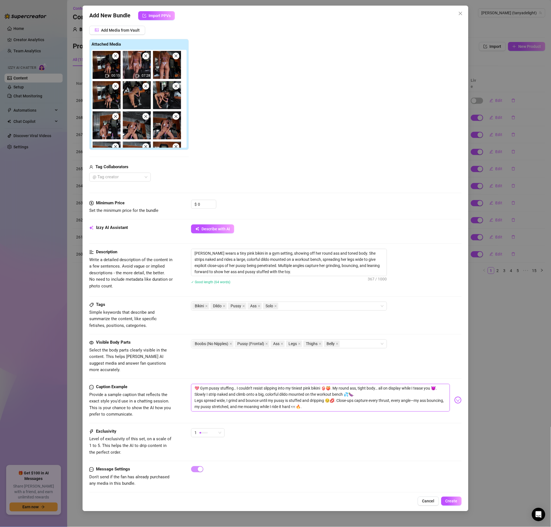
click at [321, 384] on textarea "💖 Gym pussy stuffing.. I couldn’t resist slipping into my tiniest pink bikini 👙…" at bounding box center [320, 398] width 258 height 28
click at [415, 384] on textarea "💖 Gym pussy stuffing.. I couldn’t resist slipping into my tiniest pink bikini t…" at bounding box center [320, 398] width 258 height 28
click at [259, 392] on textarea "💖 Gym pussy stuffing.. I couldn’t resist slipping into my tiniest pink bikini t…" at bounding box center [320, 398] width 258 height 28
click at [240, 392] on textarea "💖 Gym pussy stuffing.. I couldn’t resist slipping into my tiniest pink bikini t…" at bounding box center [320, 398] width 258 height 28
drag, startPoint x: 243, startPoint y: 390, endPoint x: 357, endPoint y: 401, distance: 115.2
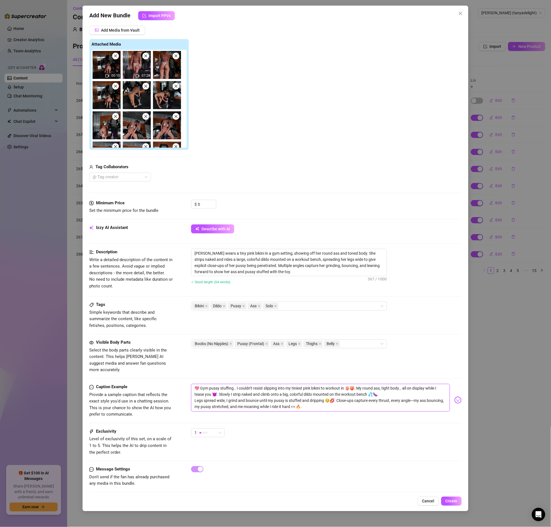
click at [357, 403] on textarea "💖 Gym pussy stuffing.. I couldn’t resist slipping into my tiniest pink bikini t…" at bounding box center [320, 398] width 258 height 28
click at [354, 396] on textarea "💖 Gym pussy stuffing.. I couldn’t resist slipping into my tiniest pink bikini t…" at bounding box center [320, 398] width 258 height 28
click at [425, 402] on textarea "💖 Gym pussy stuffing.. I couldn’t resist slipping into my tiniest pink bikini t…" at bounding box center [320, 398] width 258 height 28
click at [415, 396] on textarea "💖 Gym pussy stuffing.. I couldn’t resist slipping into my tiniest pink bikini t…" at bounding box center [320, 398] width 258 height 28
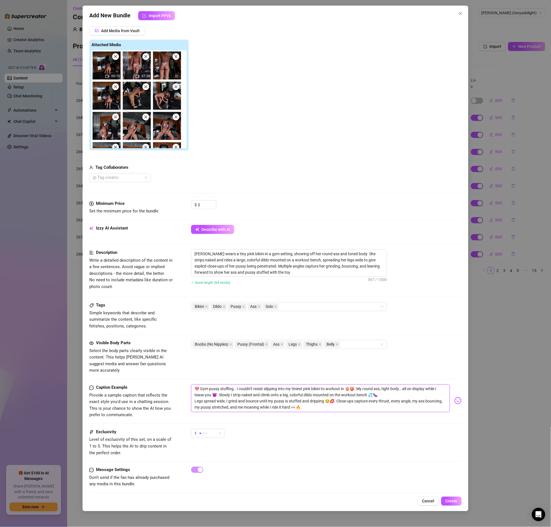
click at [281, 404] on textarea "💖 Gym pussy stuffing.. I couldn’t resist slipping into my tiniest pink bikini t…" at bounding box center [320, 398] width 258 height 28
click at [316, 403] on textarea "💖 Gym pussy stuffing.. I couldn’t resist slipping into my tiniest pink bikini t…" at bounding box center [320, 398] width 258 height 28
drag, startPoint x: 336, startPoint y: 403, endPoint x: 146, endPoint y: 372, distance: 192.1
click at [146, 372] on form "Account [PERSON_NAME] (@tanyadelight) Name Name is for your internal organizati…" at bounding box center [275, 228] width 372 height 539
click at [209, 429] on div "1" at bounding box center [205, 433] width 22 height 8
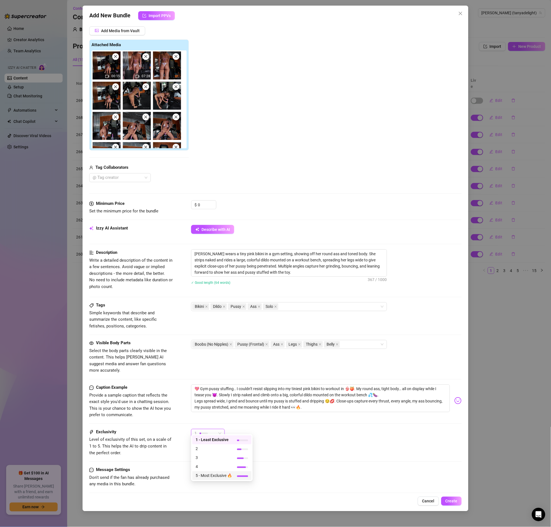
click at [213, 476] on span "5 - Most Exclusive 🔥" at bounding box center [214, 475] width 36 height 6
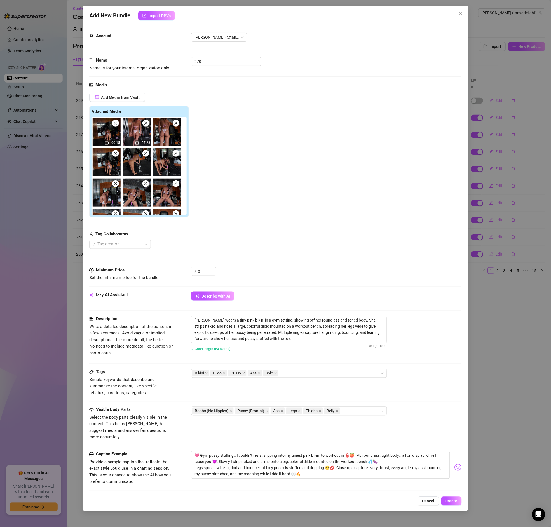
scroll to position [0, 0]
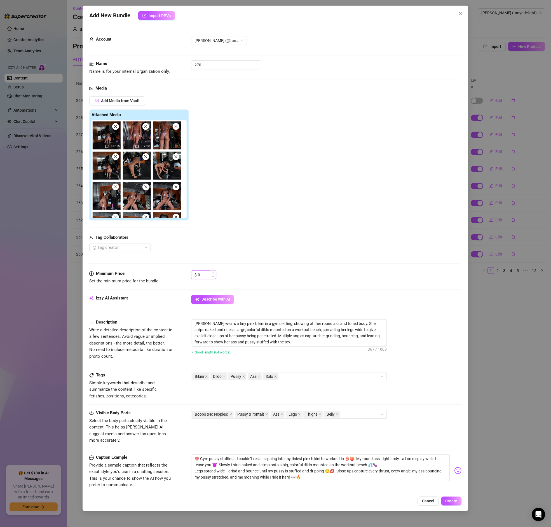
click at [205, 276] on input "0" at bounding box center [207, 274] width 18 height 8
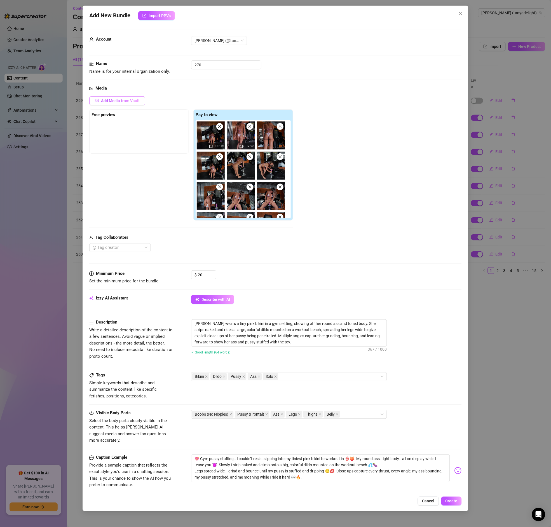
click at [106, 100] on span "Add Media from Vault" at bounding box center [120, 100] width 39 height 4
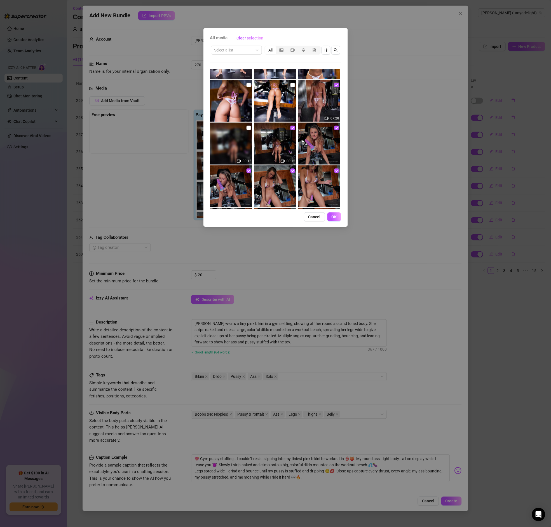
scroll to position [118, 0]
click at [249, 128] on input "checkbox" at bounding box center [248, 127] width 4 height 4
click at [335, 217] on span "OK" at bounding box center [333, 217] width 5 height 4
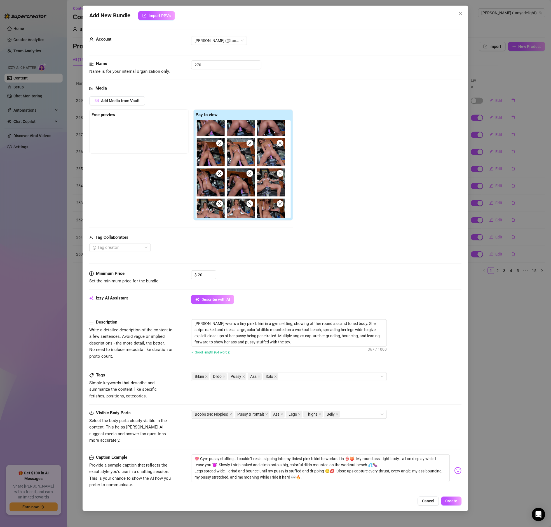
scroll to position [325, 0]
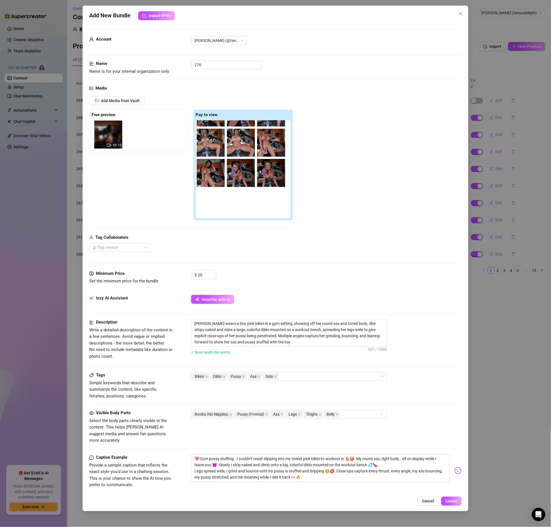
drag, startPoint x: 209, startPoint y: 206, endPoint x: 103, endPoint y: 135, distance: 127.0
click at [103, 135] on div "Free preview Pay to view 00:15 07:28 00:15" at bounding box center [191, 164] width 204 height 111
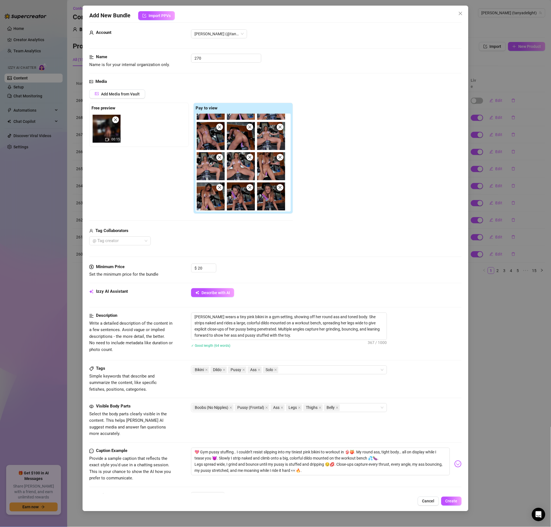
scroll to position [22, 0]
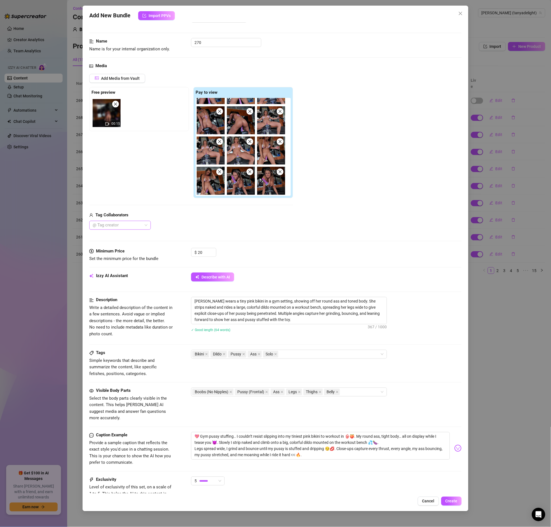
click at [125, 222] on div at bounding box center [116, 225] width 53 height 8
click at [264, 232] on div "Media Add Media from Vault Free preview 00:15 Pay to view 00:15 07:28 Tag Colla…" at bounding box center [275, 155] width 372 height 185
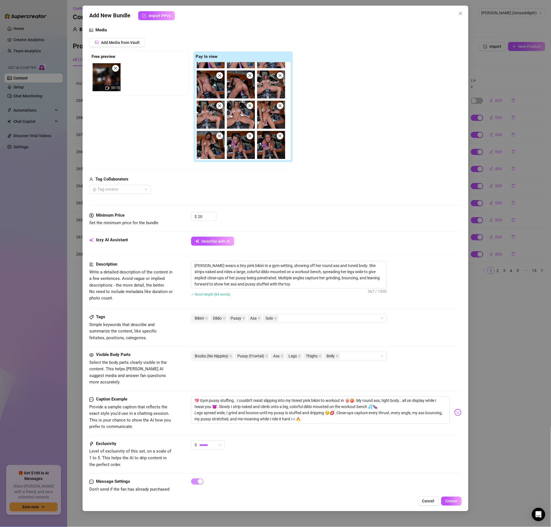
scroll to position [70, 0]
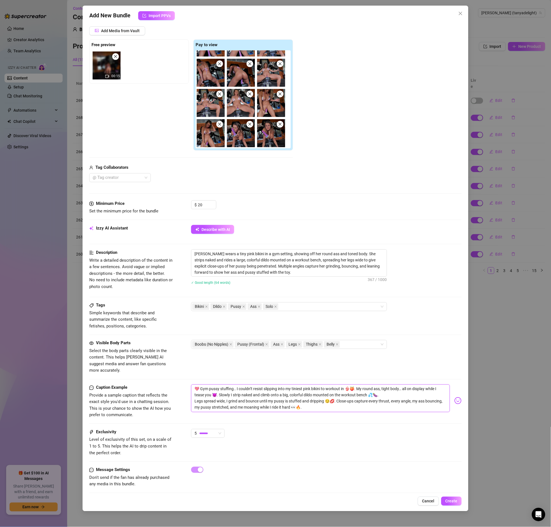
click at [211, 396] on textarea "💖 Gym pussy stuffing.. I couldn’t resist slipping into my tiniest pink bikini t…" at bounding box center [320, 398] width 258 height 28
click at [276, 390] on textarea "💖 Gym pussy stuffing.. I couldn’t resist slipping into my tiniest pink bikini t…" at bounding box center [320, 398] width 258 height 28
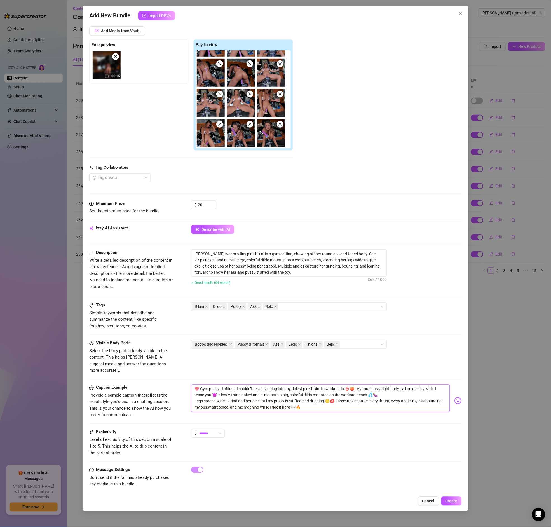
drag, startPoint x: 307, startPoint y: 404, endPoint x: 219, endPoint y: 394, distance: 89.2
click at [147, 370] on form "Account [PERSON_NAME] (@tanyadelight) Name Name is for your internal organizati…" at bounding box center [275, 228] width 372 height 539
click at [208, 384] on textarea "💖 Gym pussy stuffing.. I couldn’t resist slipping into my tiniest pink bikini t…" at bounding box center [320, 398] width 258 height 28
drag, startPoint x: 284, startPoint y: 400, endPoint x: 138, endPoint y: 376, distance: 147.6
click at [108, 376] on form "Account [PERSON_NAME] (@tanyadelight) Name Name is for your internal organizati…" at bounding box center [275, 228] width 372 height 539
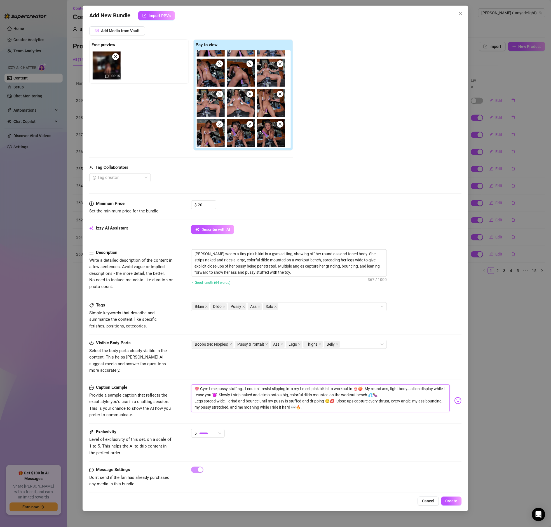
drag, startPoint x: 215, startPoint y: 383, endPoint x: 336, endPoint y: 401, distance: 123.0
click at [336, 401] on textarea "💖 Gym time pussy stuffing.. I couldn’t resist slipping into my tiniest pink bik…" at bounding box center [320, 398] width 258 height 28
click at [456, 500] on span "Create" at bounding box center [451, 501] width 12 height 4
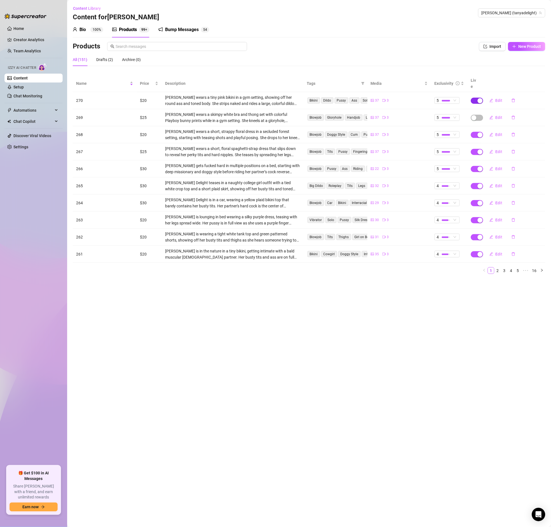
click at [477, 98] on span "button" at bounding box center [477, 101] width 12 height 6
click at [523, 83] on span "OK" at bounding box center [521, 81] width 5 height 4
